Goal: Check status: Check status

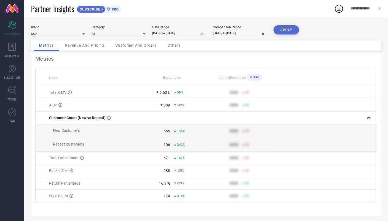
scroll to position [4, 0]
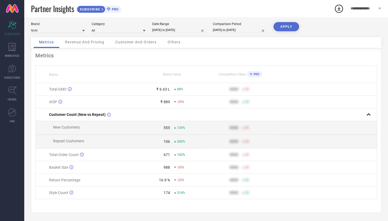
click at [12, 10] on link at bounding box center [12, 8] width 24 height 17
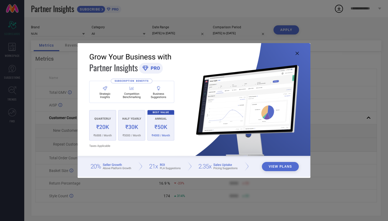
click at [298, 53] on icon at bounding box center [297, 53] width 3 height 3
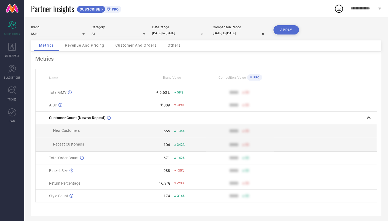
click at [238, 36] on input "[DATE] to [DATE]" at bounding box center [240, 33] width 54 height 6
select select "8"
select select "2024"
select select "9"
select select "2024"
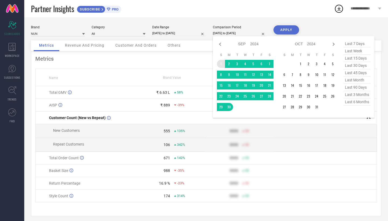
type input "After [DATE]"
click at [222, 66] on td "1" at bounding box center [221, 64] width 8 height 8
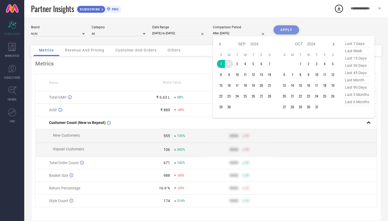
click at [252, 45] on select "2014 2015 2016 2017 2018 2019 2020 2021 2022 2023 2024 2025 2026 2027 2028 2029…" at bounding box center [255, 44] width 9 height 8
select select "8"
select select "2025"
select select "9"
select select "2025"
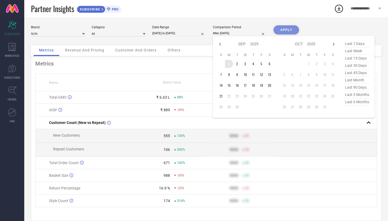
type input "[DATE] to [DATE]"
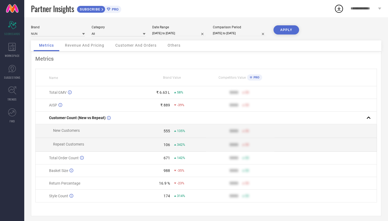
click at [239, 35] on input "[DATE] to [DATE]" at bounding box center [240, 33] width 54 height 6
select select "8"
select select "2024"
select select "9"
select select "2024"
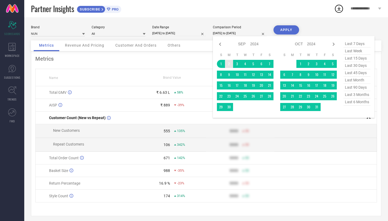
click at [255, 47] on select "2014 2015 2016 2017 2018 2019 2020 2021 2022 2023 2024 2025 2026 2027 2028 2029…" at bounding box center [255, 44] width 9 height 8
select select "8"
select select "2025"
select select "9"
select select "2025"
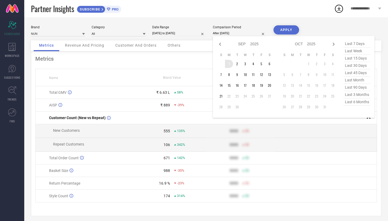
click at [229, 62] on td "1" at bounding box center [229, 64] width 8 height 8
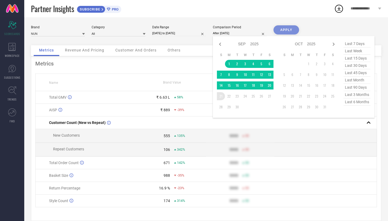
type input "[DATE] to [DATE]"
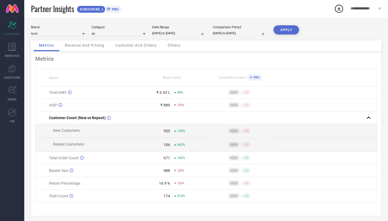
click at [285, 28] on button "APPLY" at bounding box center [287, 29] width 26 height 9
click at [174, 36] on input "[DATE] to [DATE]" at bounding box center [179, 33] width 54 height 6
select select "8"
select select "2025"
select select "9"
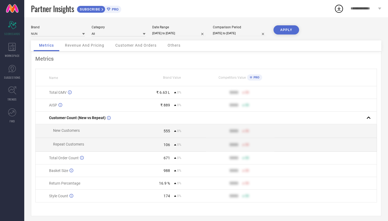
select select "2025"
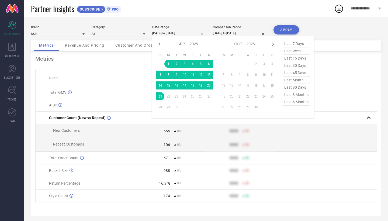
click at [279, 29] on button "APPLY" at bounding box center [287, 29] width 26 height 9
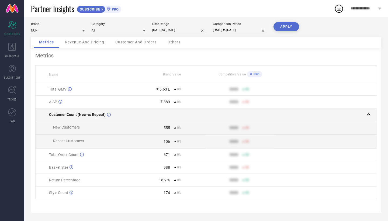
scroll to position [4, 0]
